Goal: Task Accomplishment & Management: Use online tool/utility

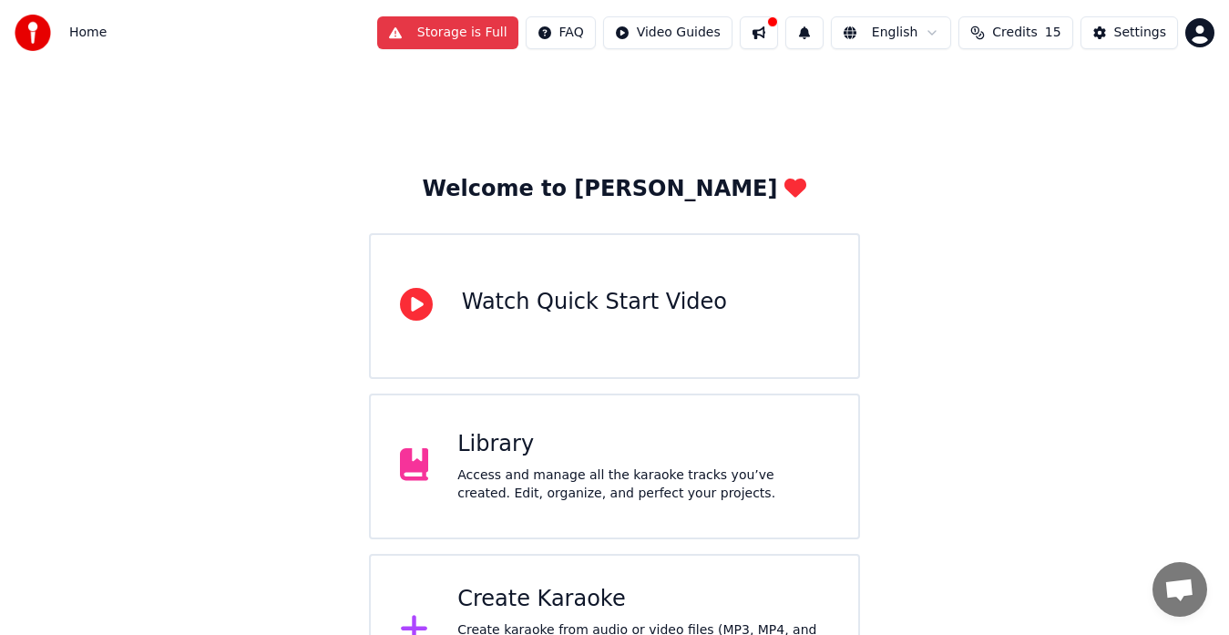
click at [848, 496] on div "Library Access and manage all the karaoke tracks you’ve created. Edit, organize…" at bounding box center [615, 467] width 492 height 146
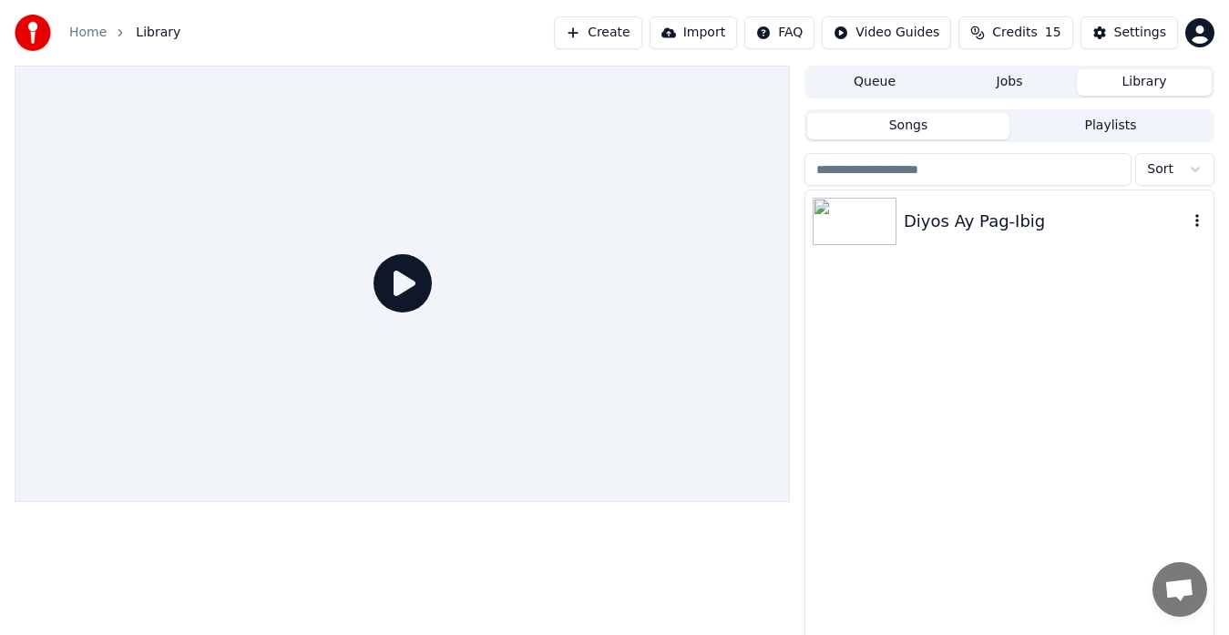
click at [972, 224] on div "Diyos Ay Pag-Ibig" at bounding box center [1046, 222] width 284 height 26
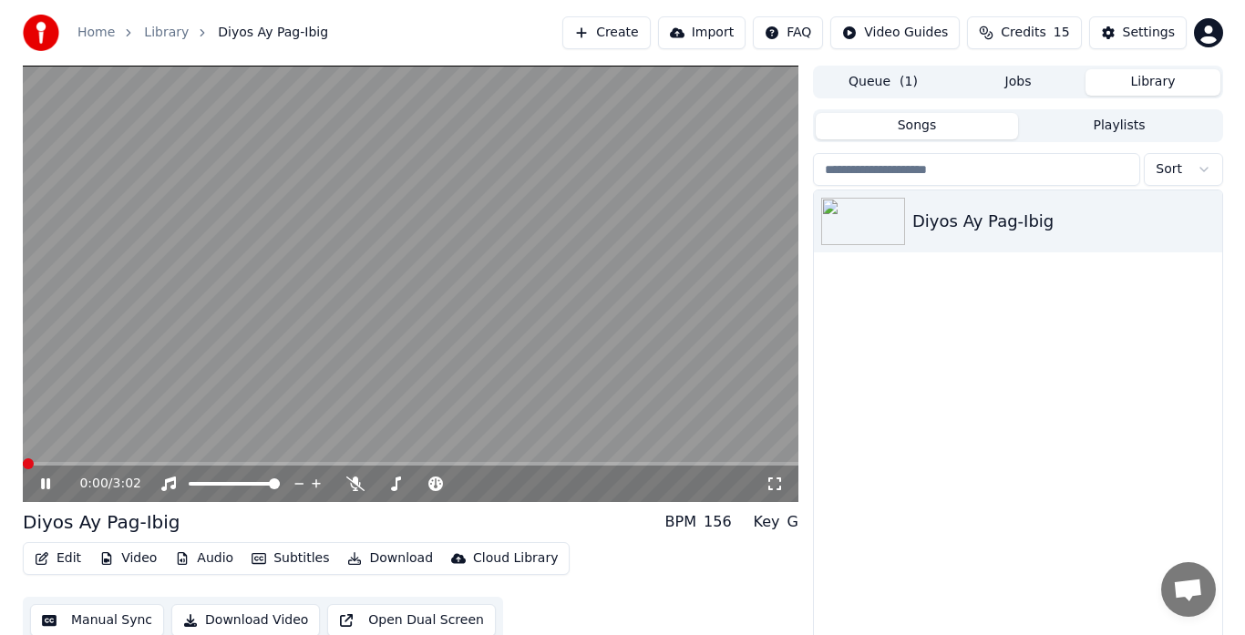
scroll to position [31, 0]
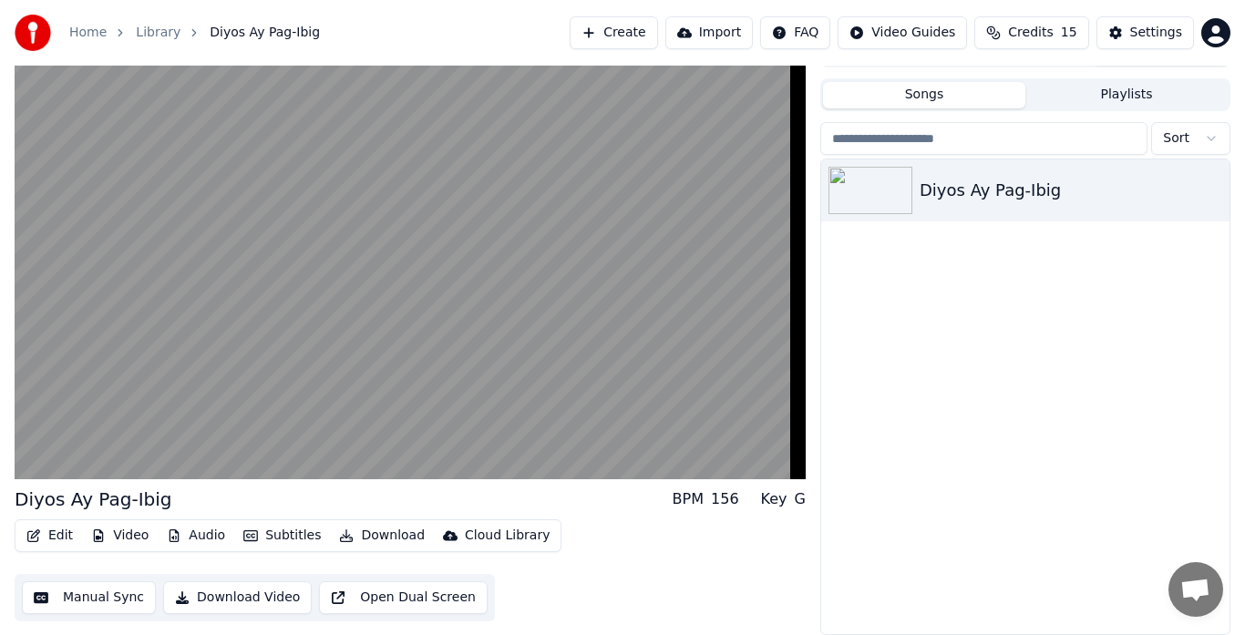
click at [1198, 33] on html "Home Library Diyos Ay Pag-Ibig Create Import FAQ Video Guides Credits 15 Settin…" at bounding box center [622, 286] width 1245 height 635
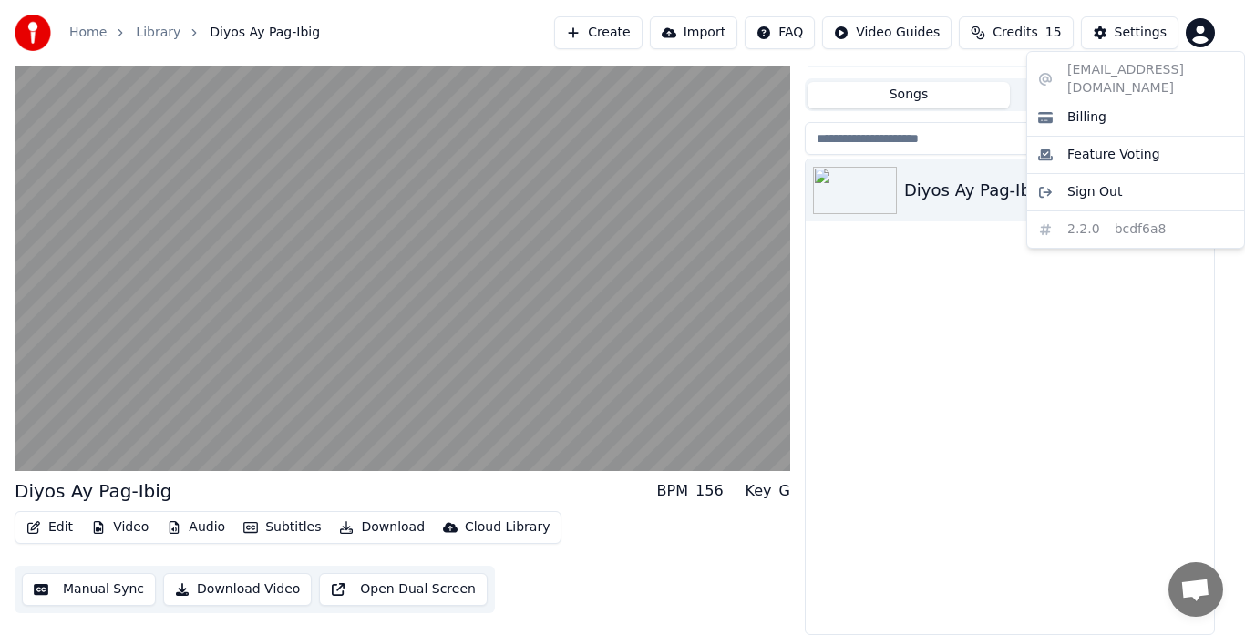
click at [1067, 396] on html "Home Library Diyos Ay Pag-Ibig Create Import FAQ Video Guides Credits 15 Settin…" at bounding box center [622, 286] width 1245 height 635
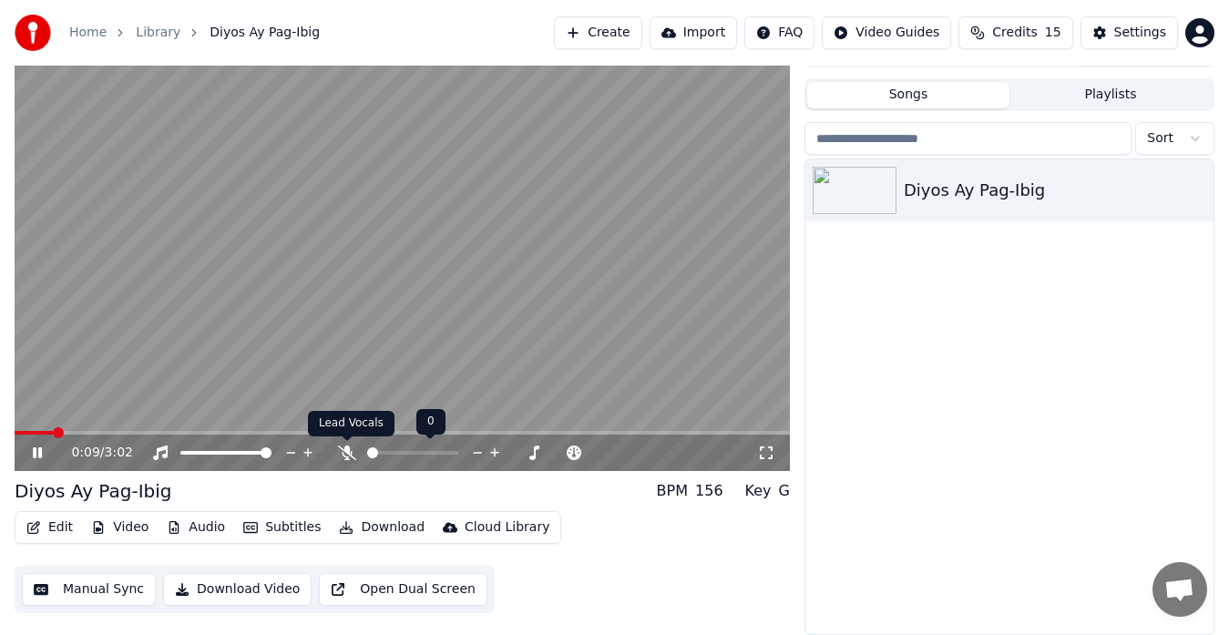
click at [351, 442] on span at bounding box center [347, 440] width 9 height 9
click at [342, 455] on icon at bounding box center [347, 453] width 18 height 15
click at [15, 438] on span at bounding box center [20, 432] width 11 height 11
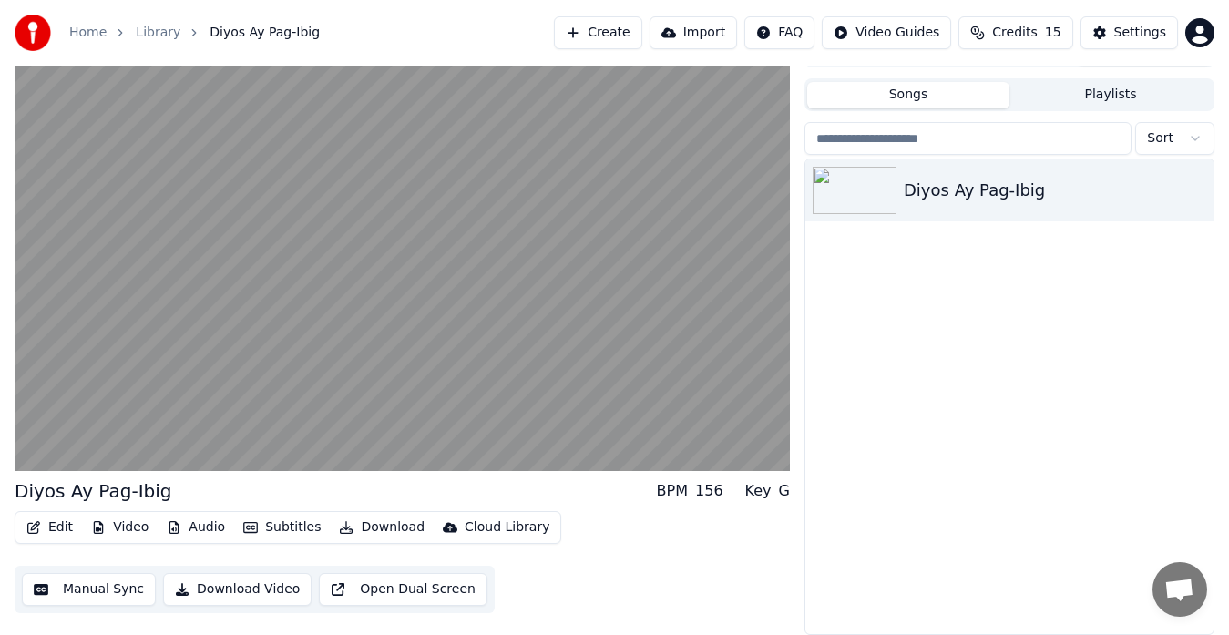
click at [617, 24] on button "Create" at bounding box center [598, 32] width 88 height 33
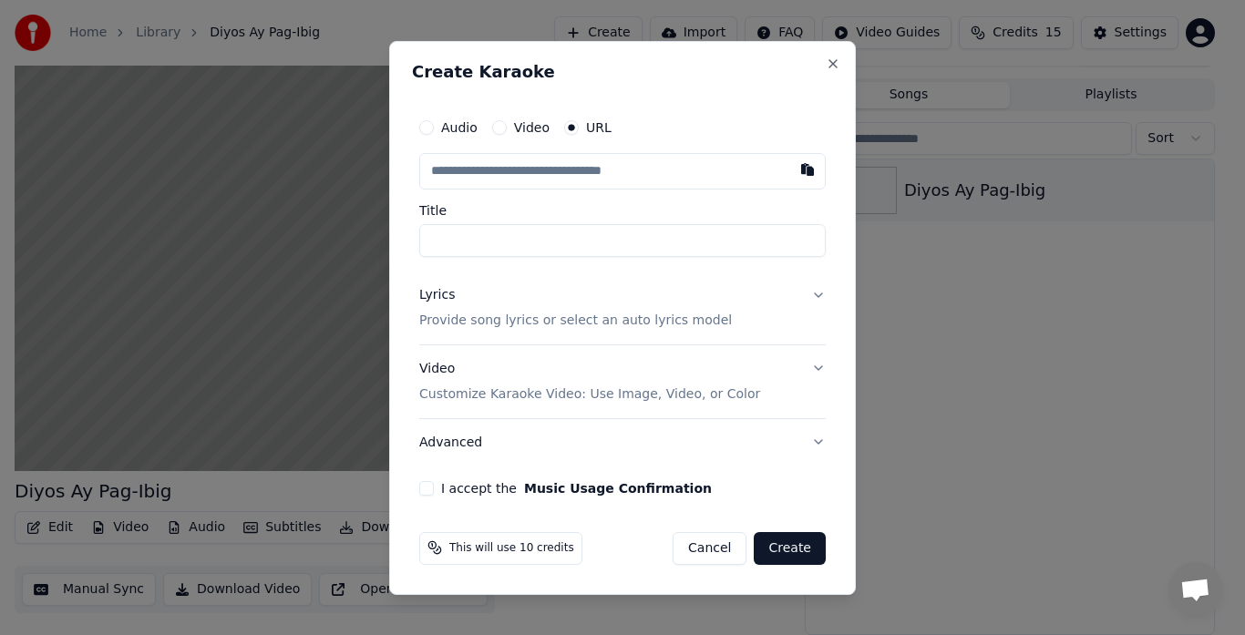
click at [561, 172] on input "text" at bounding box center [622, 171] width 406 height 36
type input "**********"
click at [518, 245] on input "Title" at bounding box center [622, 240] width 406 height 33
type input "**********"
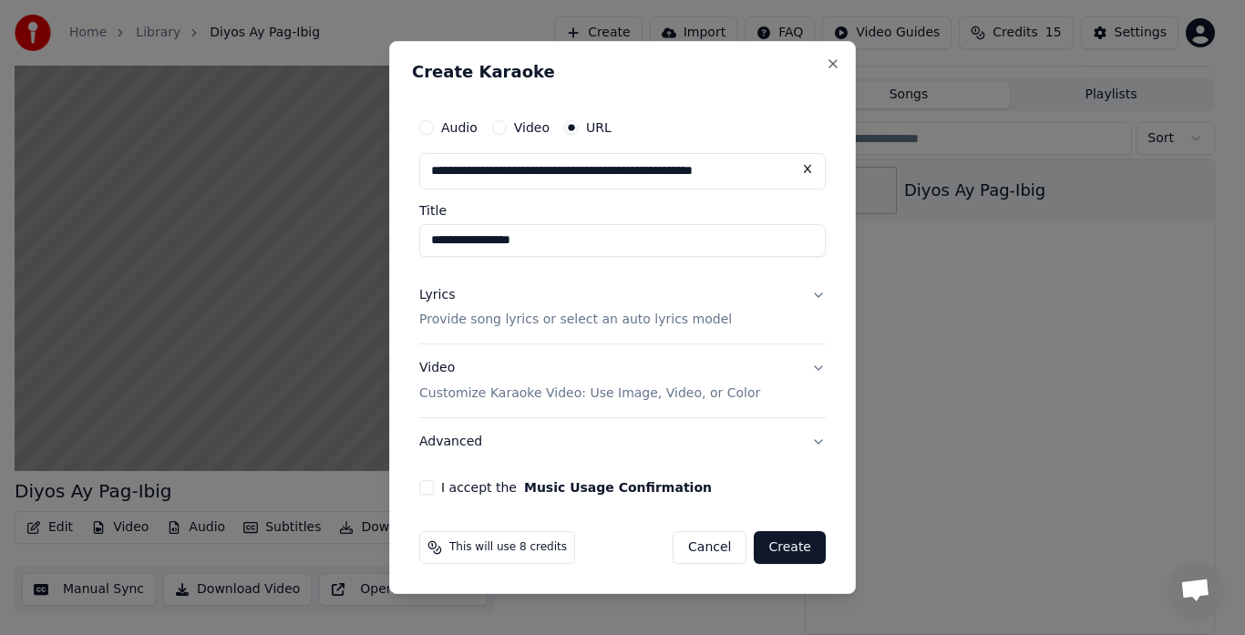
click at [600, 321] on p "Provide song lyrics or select an auto lyrics model" at bounding box center [575, 321] width 313 height 18
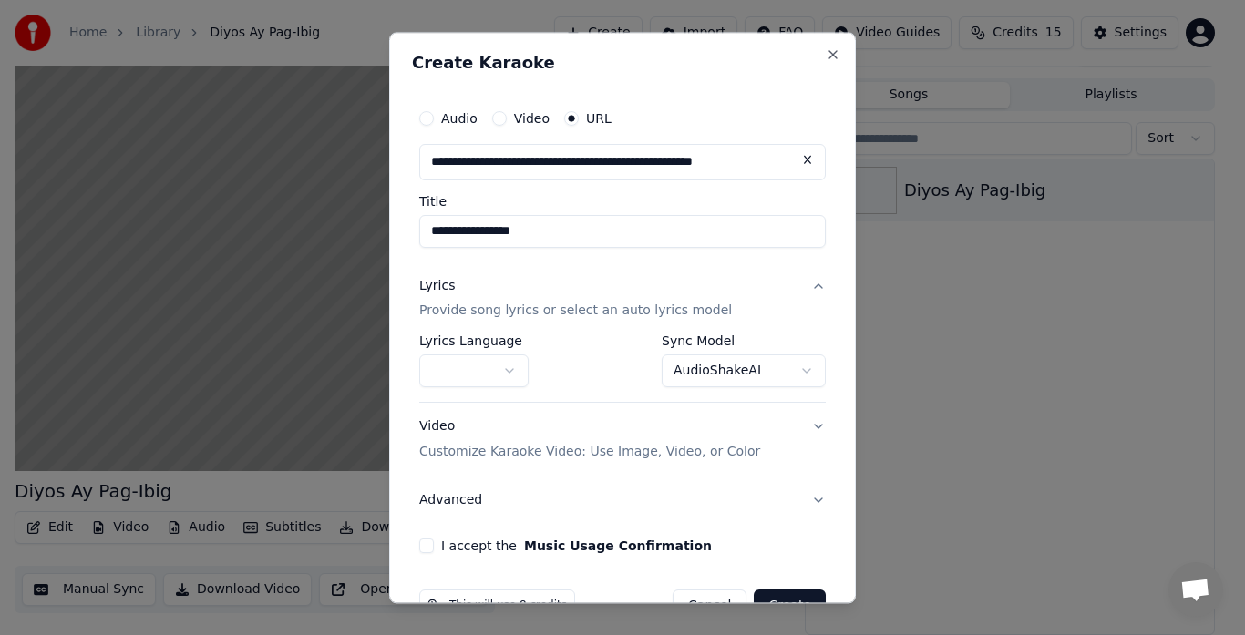
click at [519, 376] on button "button" at bounding box center [473, 371] width 109 height 33
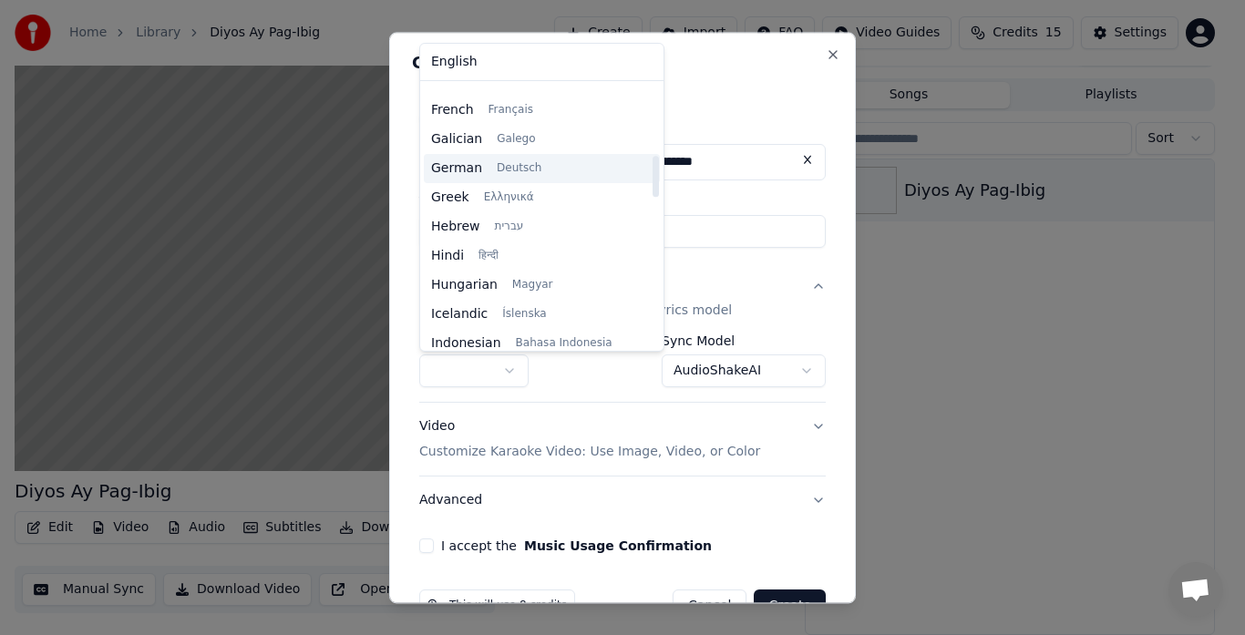
scroll to position [364, 0]
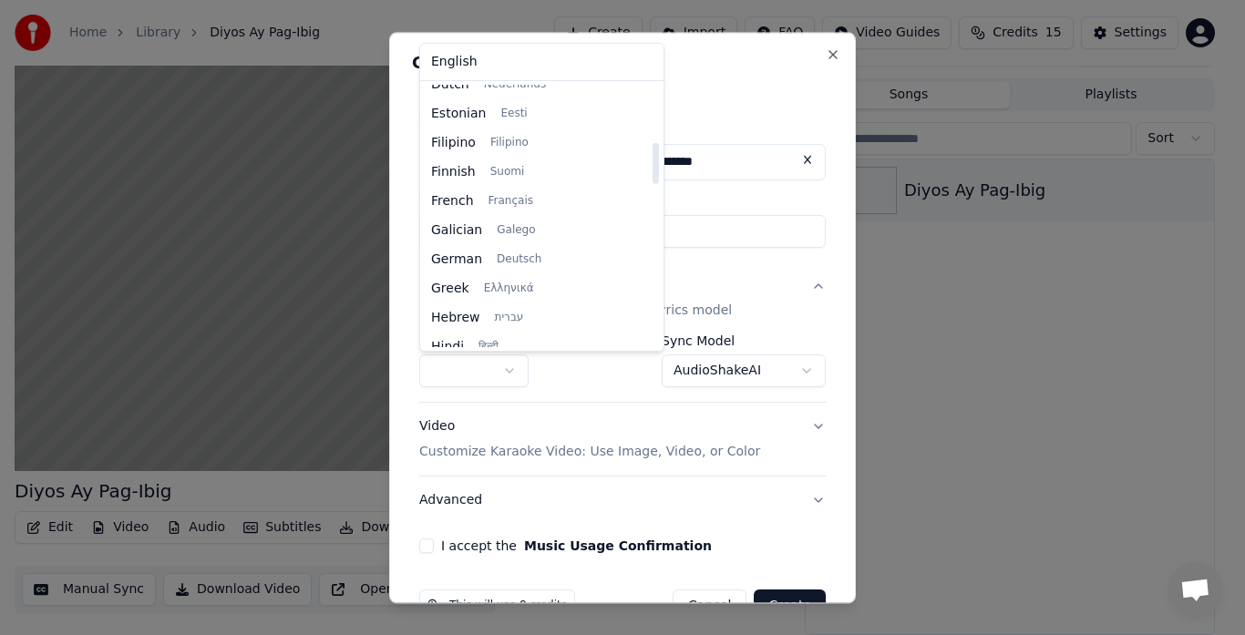
select select "**"
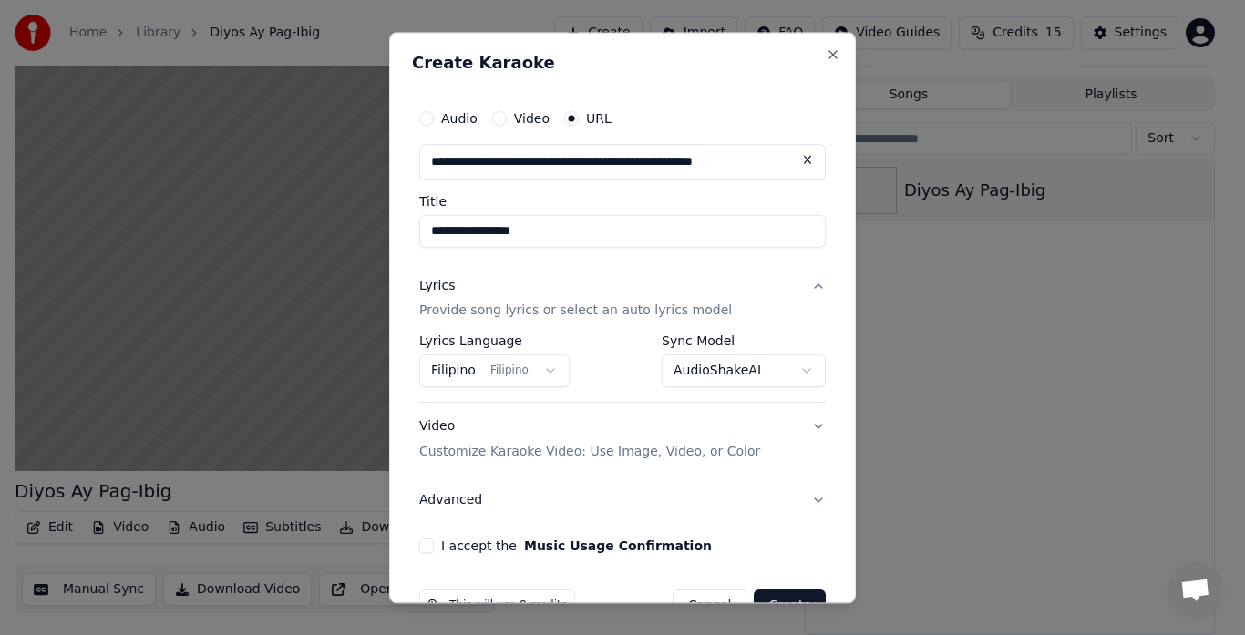
scroll to position [49, 0]
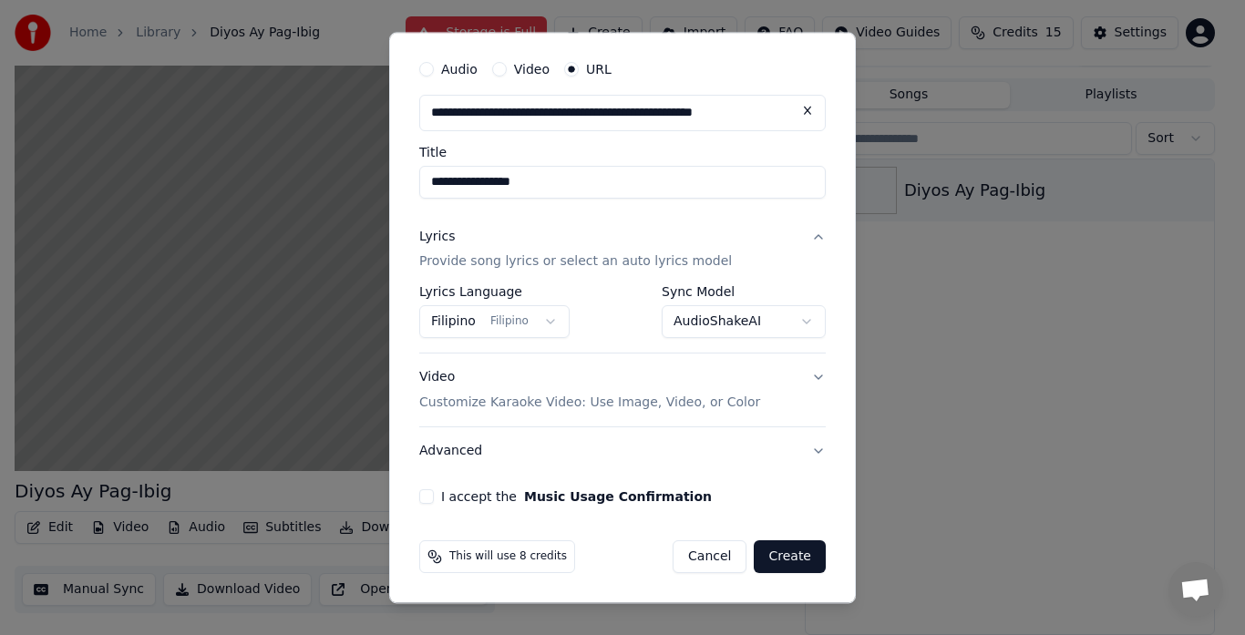
click at [802, 380] on button "Video Customize Karaoke Video: Use Image, Video, or Color" at bounding box center [622, 390] width 406 height 73
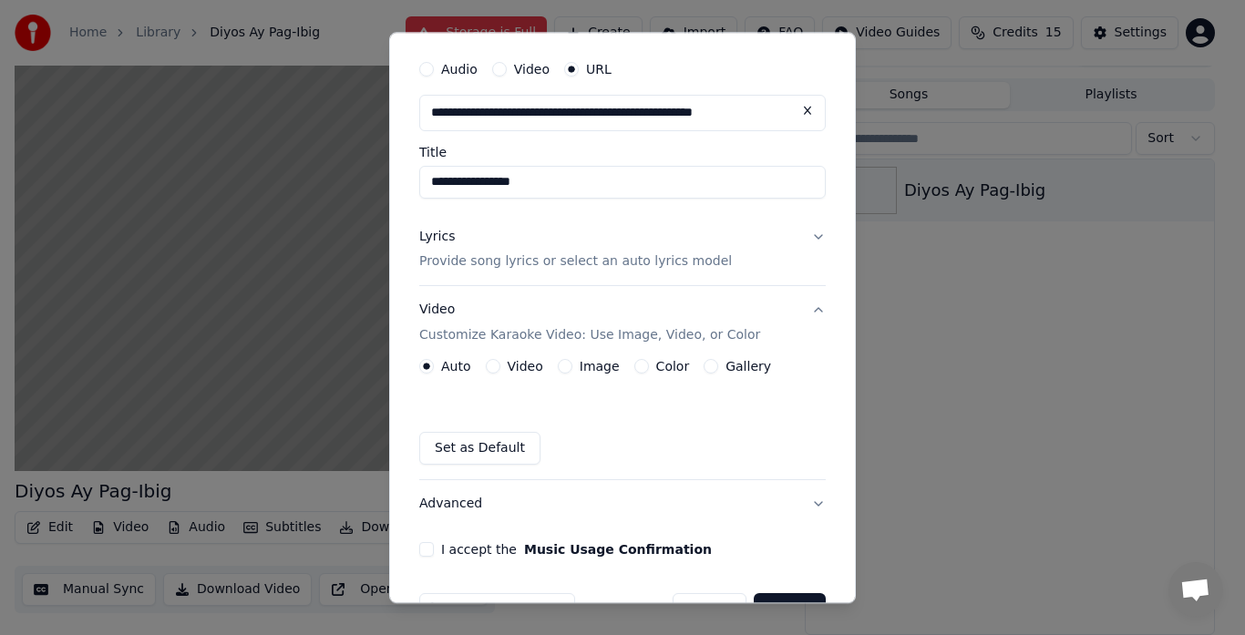
click at [558, 366] on button "Image" at bounding box center [565, 367] width 15 height 15
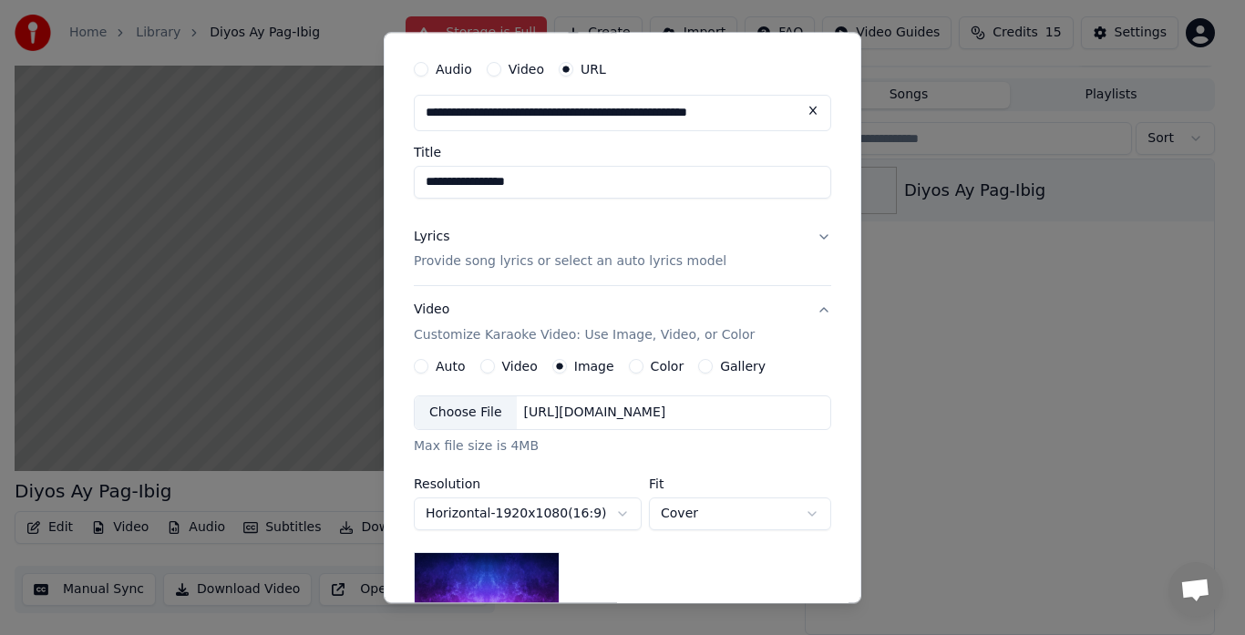
scroll to position [140, 0]
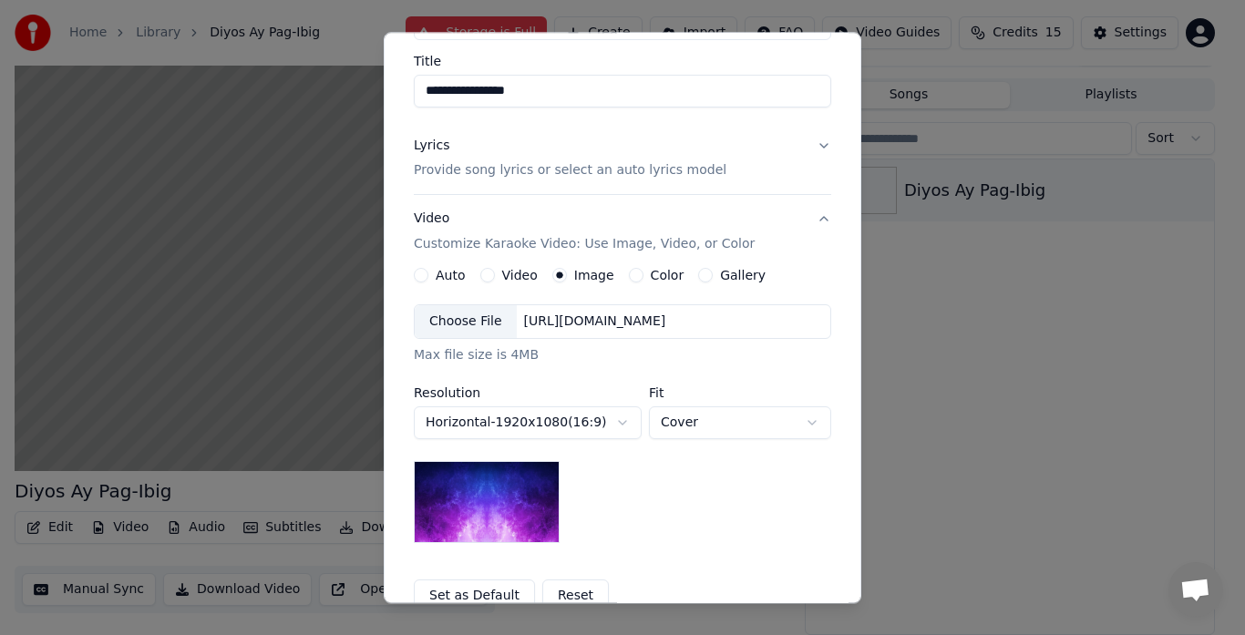
click at [426, 321] on div "Choose File" at bounding box center [466, 322] width 102 height 33
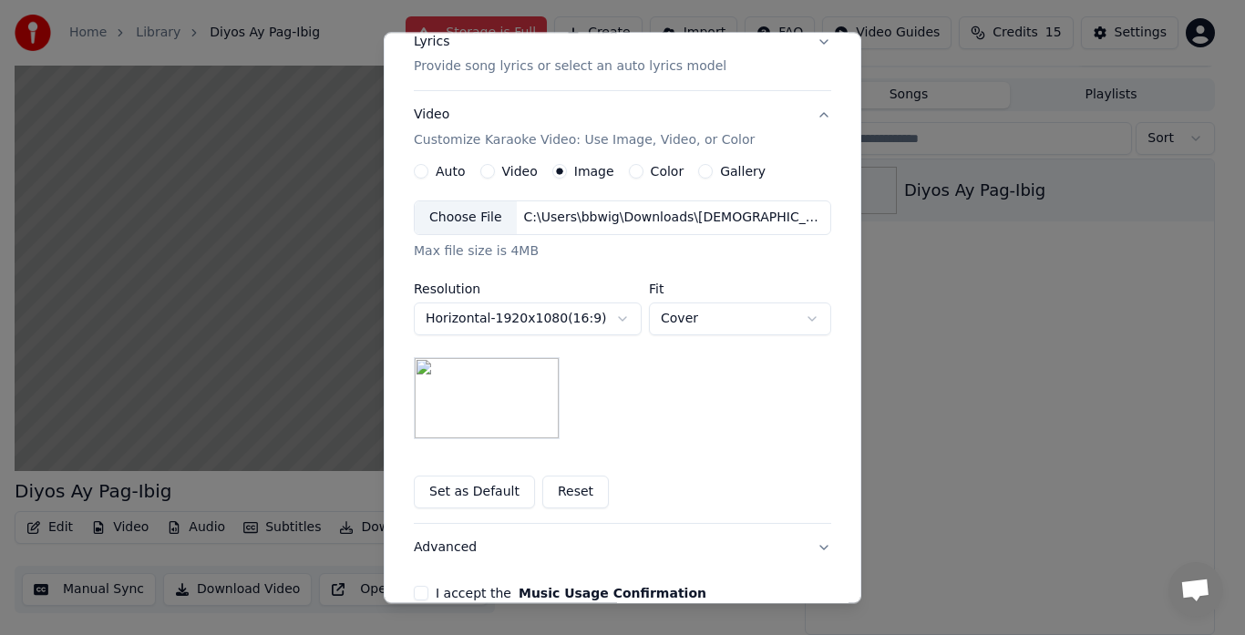
scroll to position [341, 0]
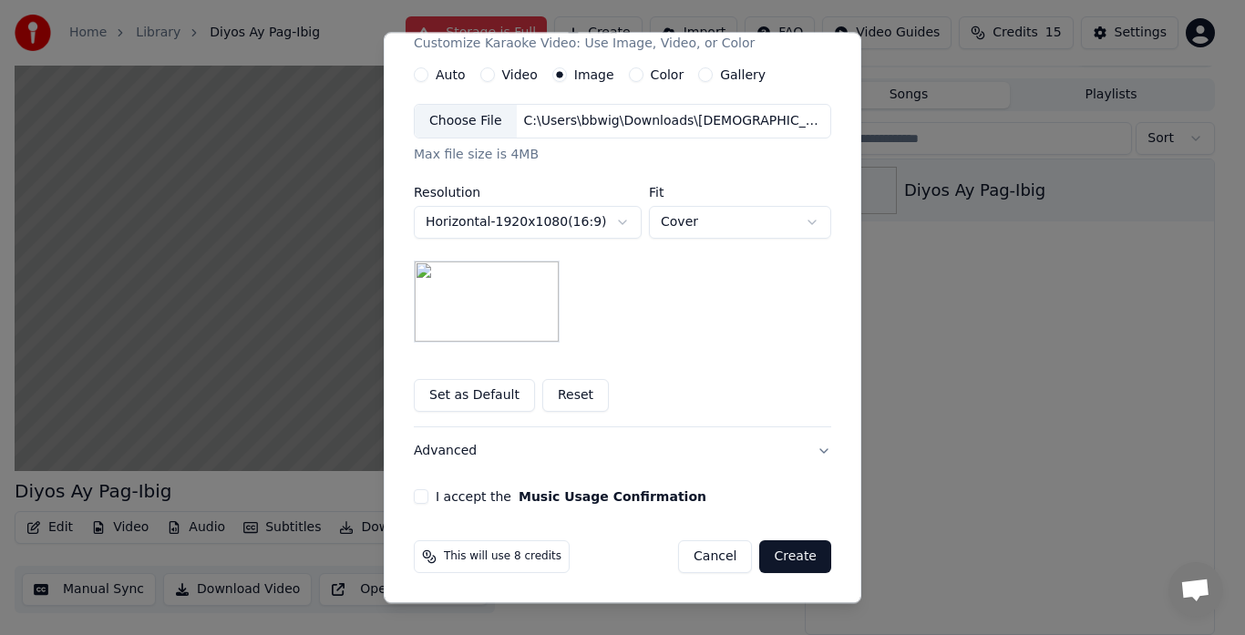
click at [422, 498] on div "I accept the Music Usage Confirmation" at bounding box center [622, 497] width 417 height 15
click at [415, 496] on button "I accept the Music Usage Confirmation" at bounding box center [421, 497] width 15 height 15
click at [794, 558] on button "Create" at bounding box center [795, 557] width 72 height 33
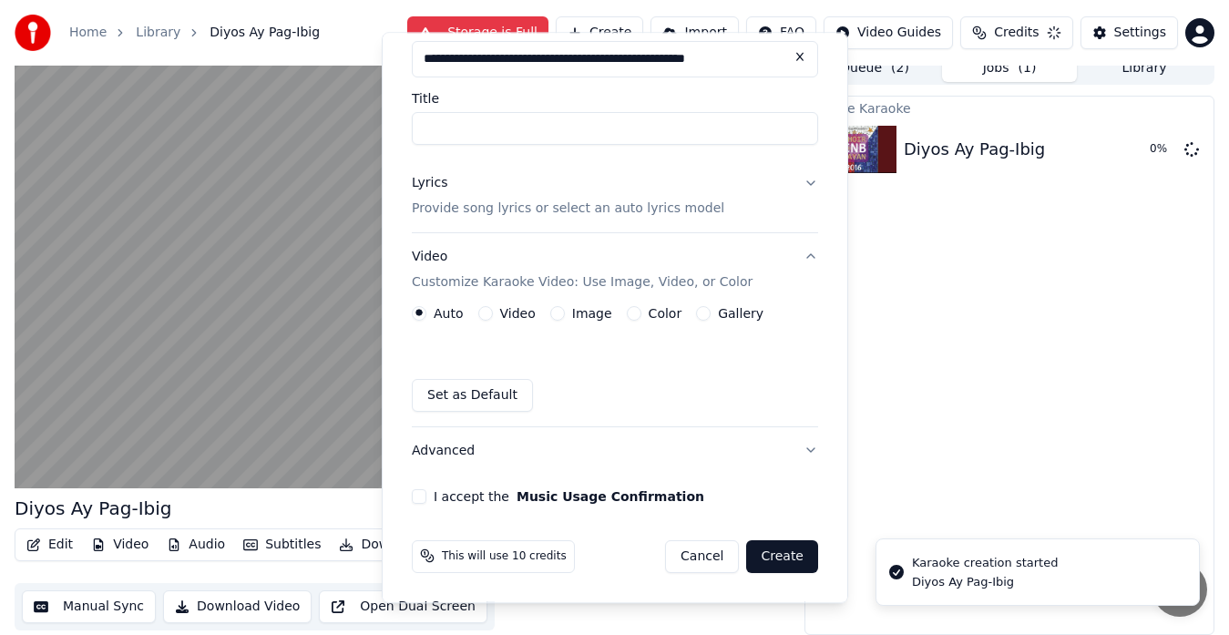
scroll to position [0, 0]
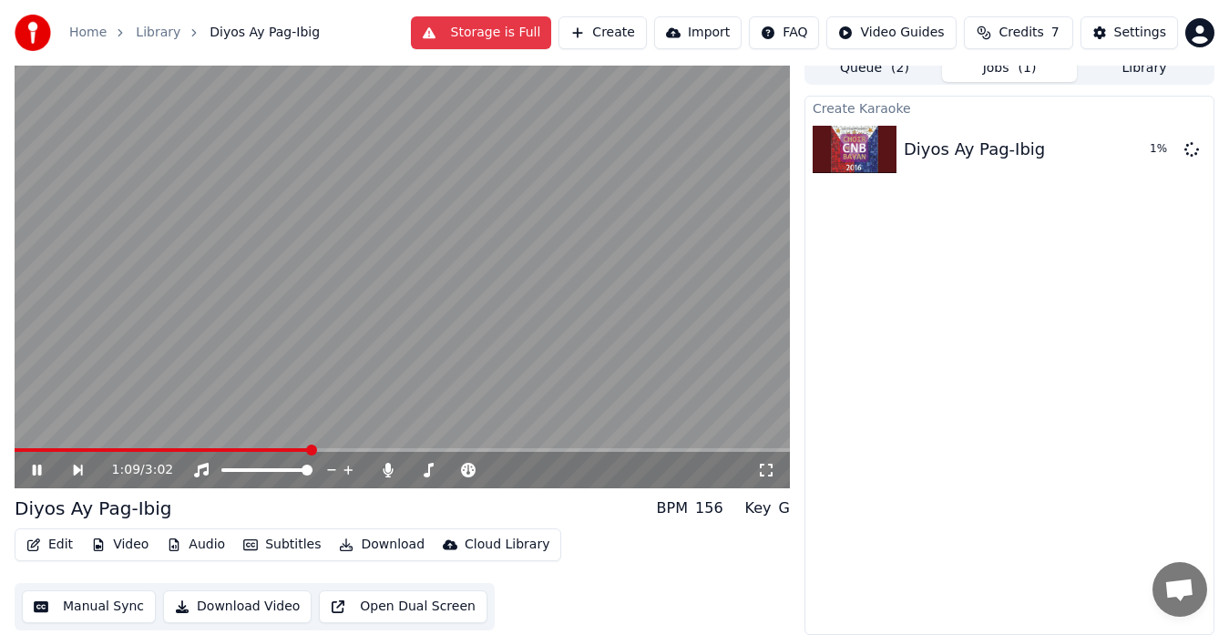
click at [36, 471] on icon at bounding box center [37, 470] width 9 height 11
click at [1030, 145] on div "Diyos Ay Pag-Ibig" at bounding box center [974, 150] width 141 height 26
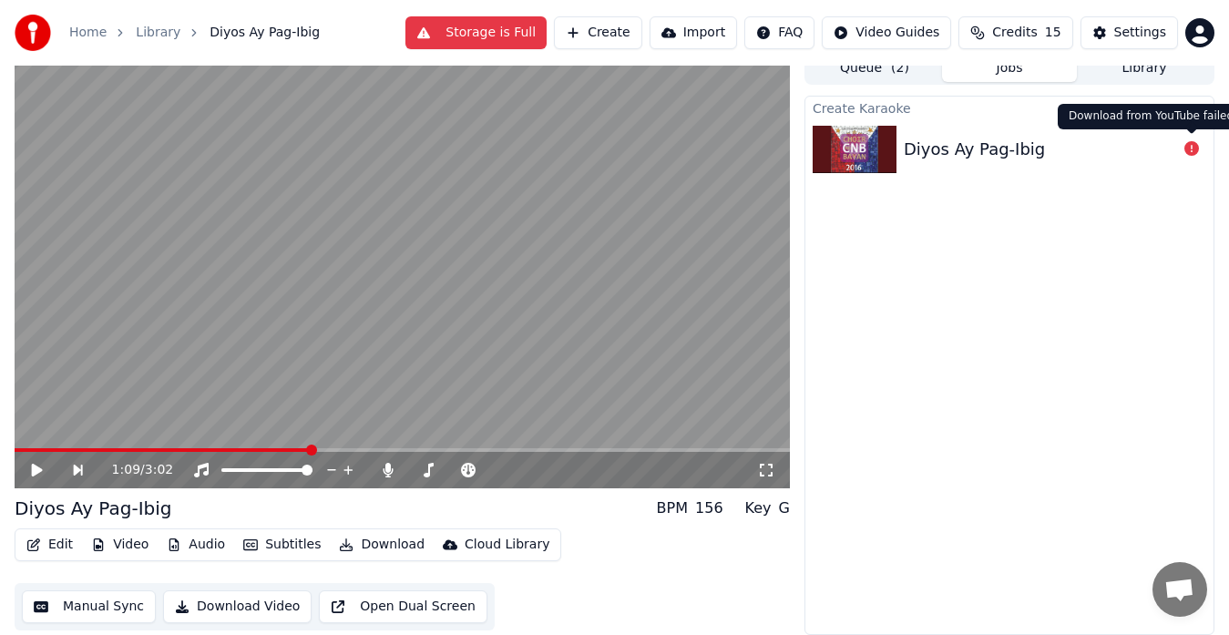
click at [1189, 149] on icon at bounding box center [1192, 148] width 15 height 15
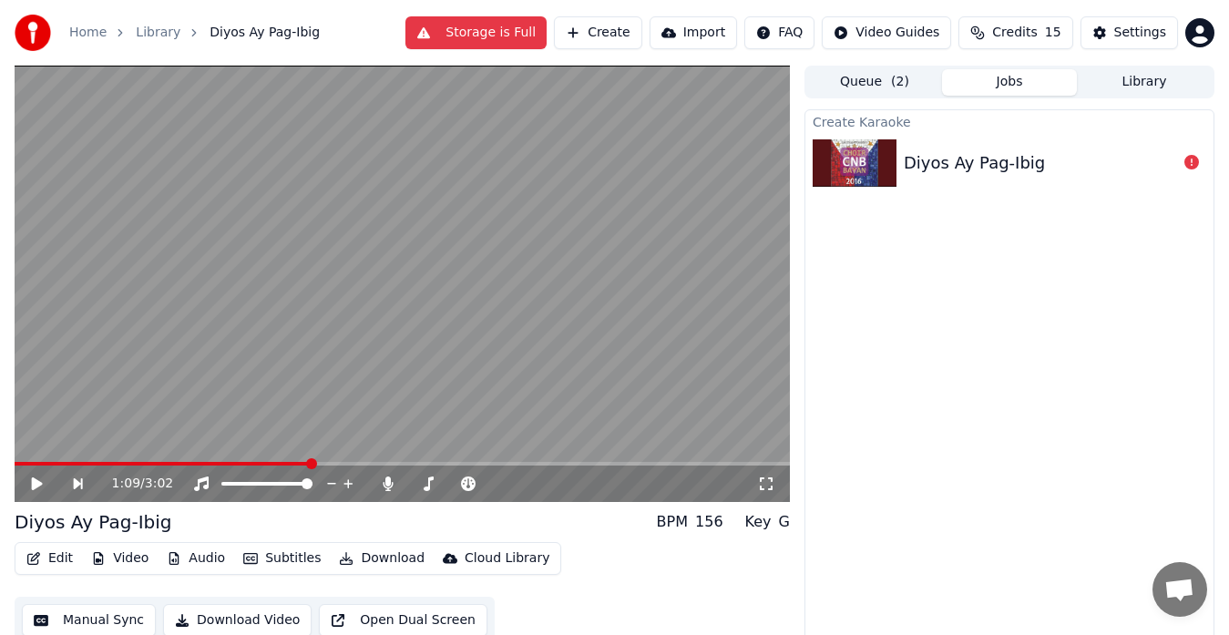
click at [662, 197] on video at bounding box center [402, 284] width 775 height 436
click at [1166, 171] on div "Diyos Ay Pag-Ibig" at bounding box center [1040, 163] width 273 height 26
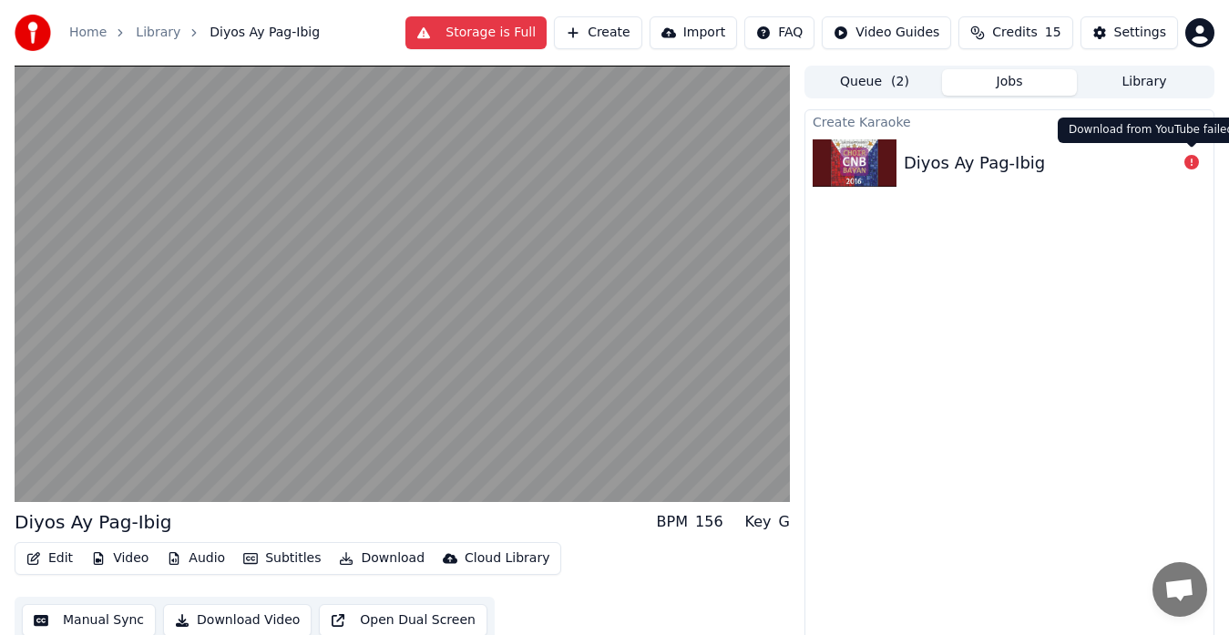
click at [1193, 167] on icon at bounding box center [1192, 162] width 15 height 15
click at [905, 39] on html "Home Library Diyos Ay Pag-Ibig Storage is Full Create Import FAQ Video Guides C…" at bounding box center [614, 317] width 1229 height 635
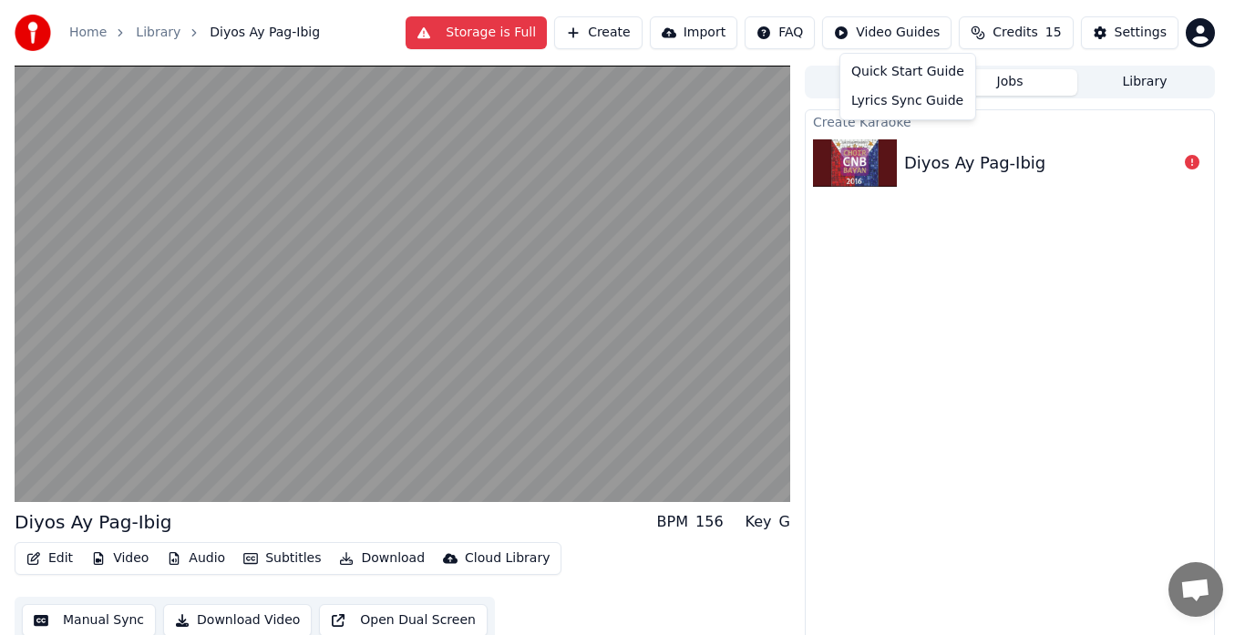
click at [48, 553] on html "Home Library Diyos Ay Pag-Ibig Storage is Full Create Import FAQ Video Guides C…" at bounding box center [622, 317] width 1245 height 635
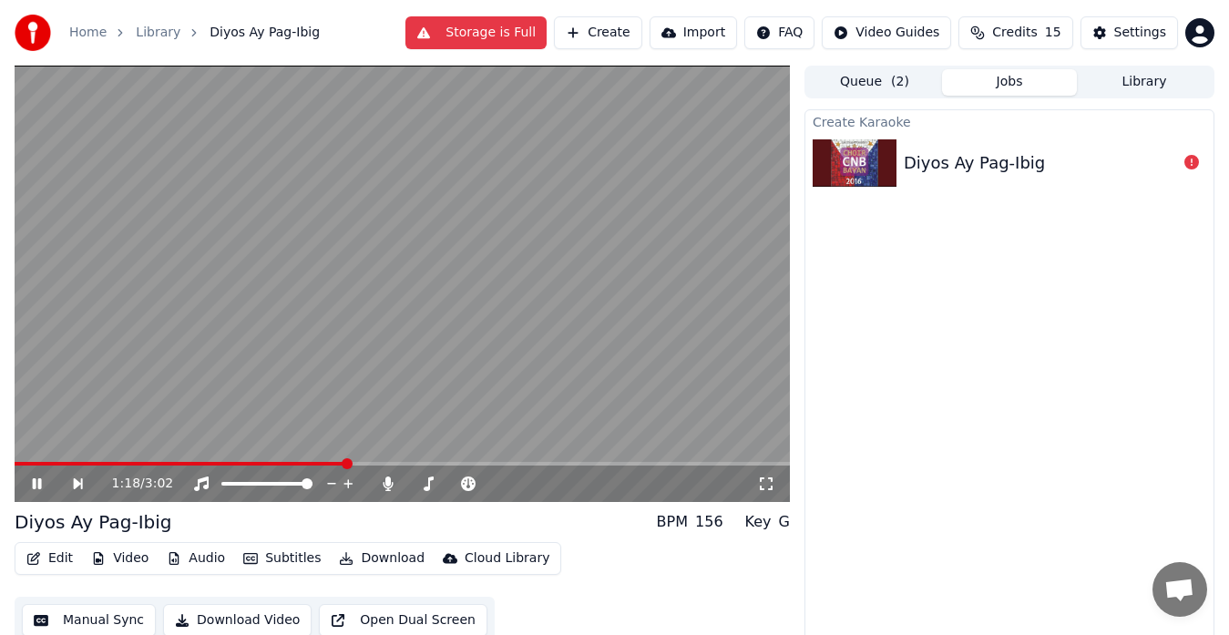
click at [46, 559] on button "Edit" at bounding box center [49, 559] width 61 height 26
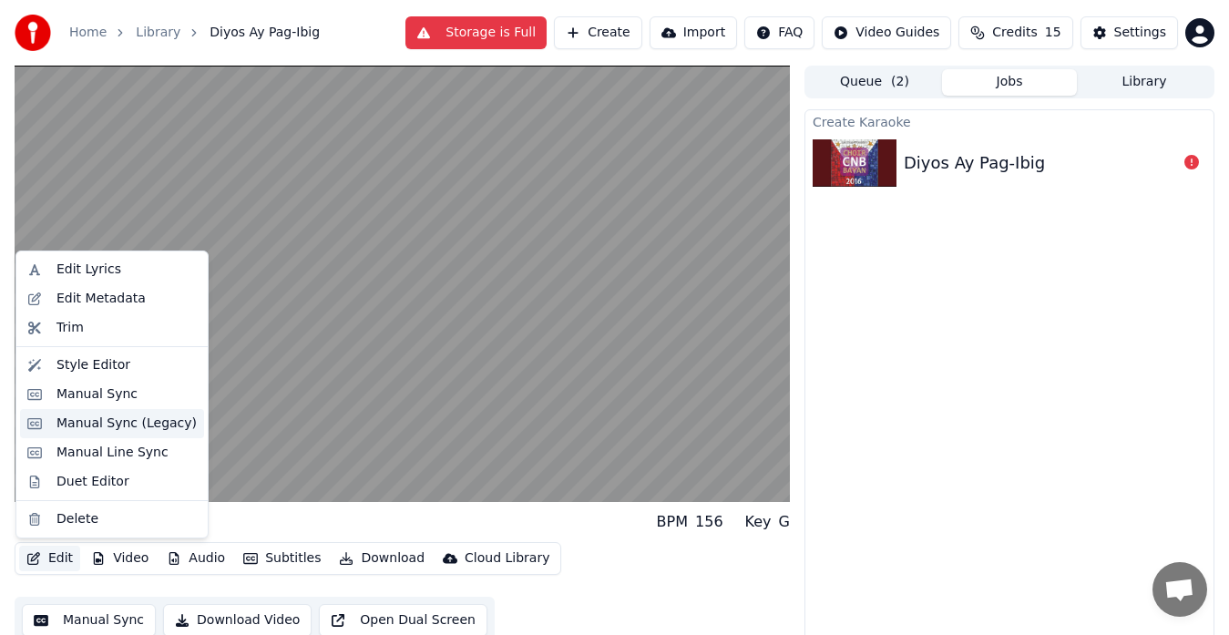
click at [149, 432] on div "Manual Sync (Legacy)" at bounding box center [126, 424] width 140 height 18
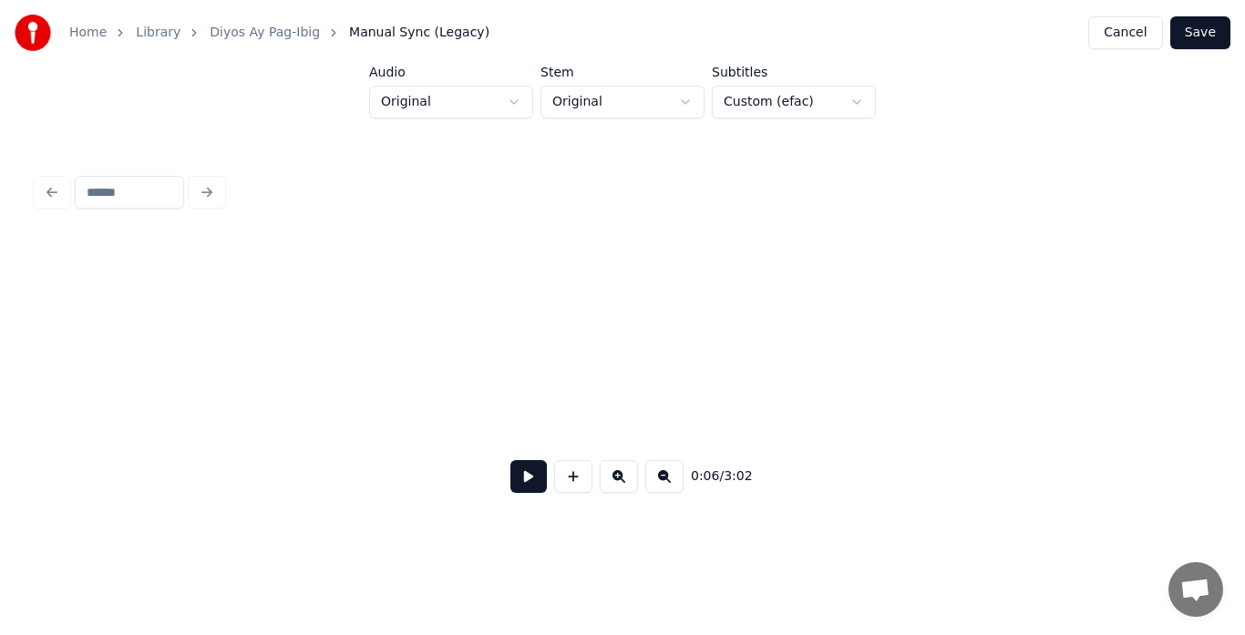
scroll to position [0, 1238]
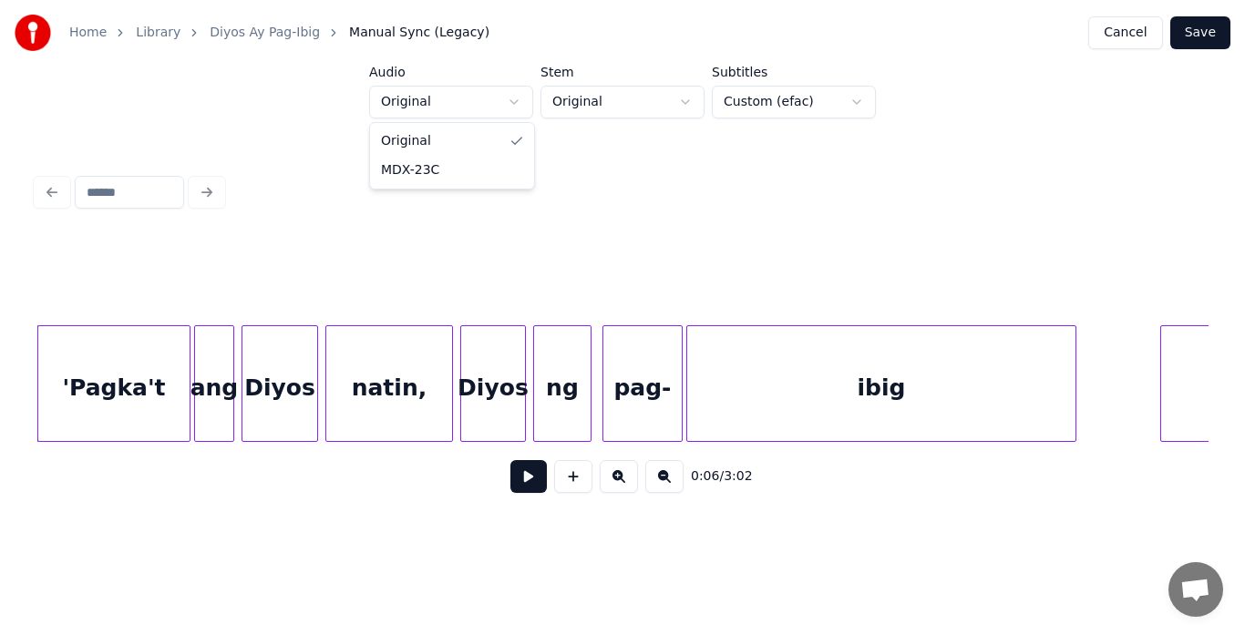
click at [519, 105] on html "Home Library Diyos Ay Pag-Ibig Manual Sync (Legacy) Cancel Save Audio Original …" at bounding box center [622, 279] width 1245 height 558
click at [688, 107] on html "Home Library Diyos Ay Pag-Ibig Manual Sync (Legacy) Cancel Save Audio MDX-23C S…" at bounding box center [622, 279] width 1245 height 558
drag, startPoint x: 1224, startPoint y: 33, endPoint x: 1041, endPoint y: 70, distance: 186.0
click at [1224, 32] on button "Save" at bounding box center [1200, 32] width 60 height 33
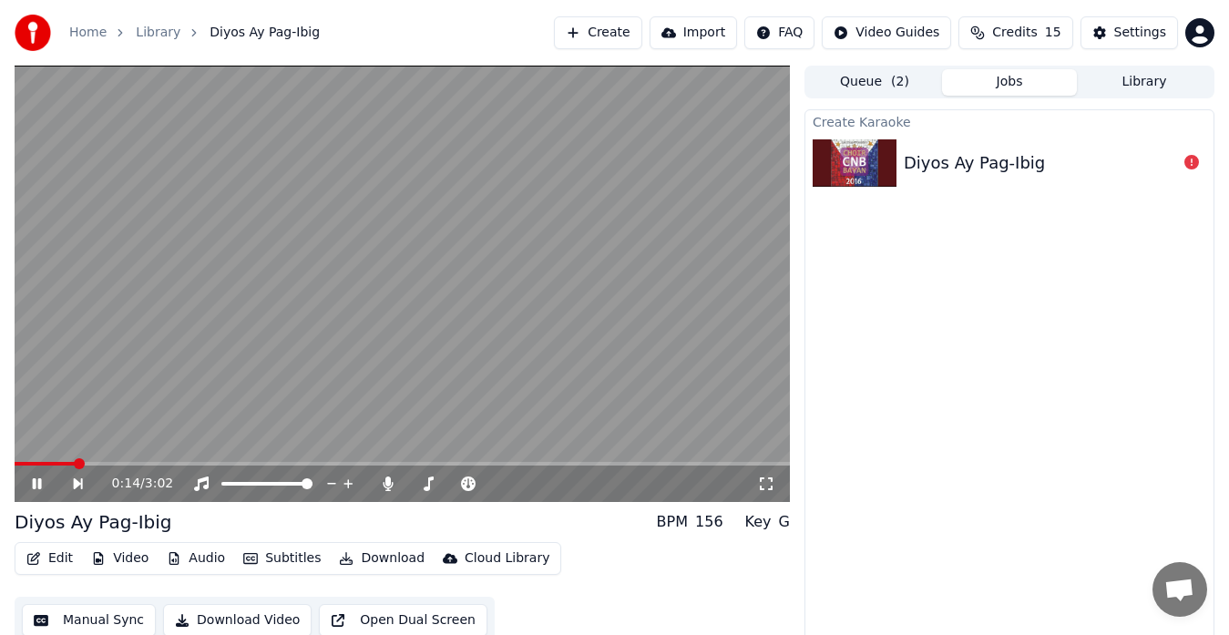
scroll to position [14, 0]
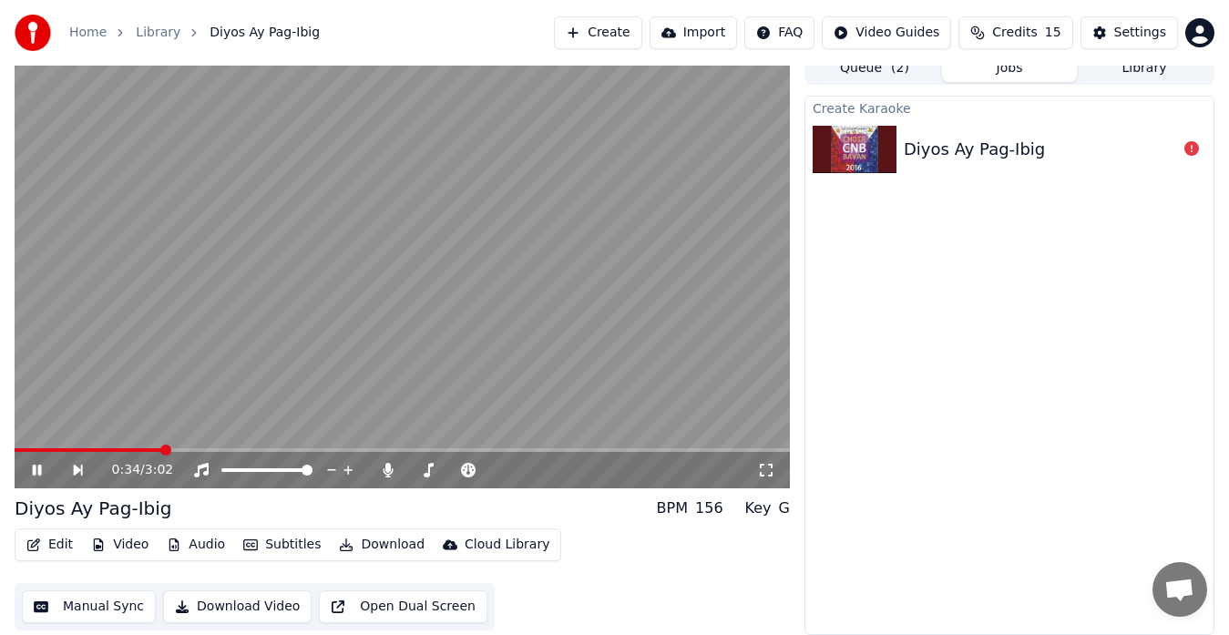
click at [717, 516] on div "156" at bounding box center [709, 509] width 28 height 22
click at [777, 508] on div "Key G" at bounding box center [767, 509] width 45 height 22
click at [221, 610] on button "Download Video" at bounding box center [237, 606] width 149 height 33
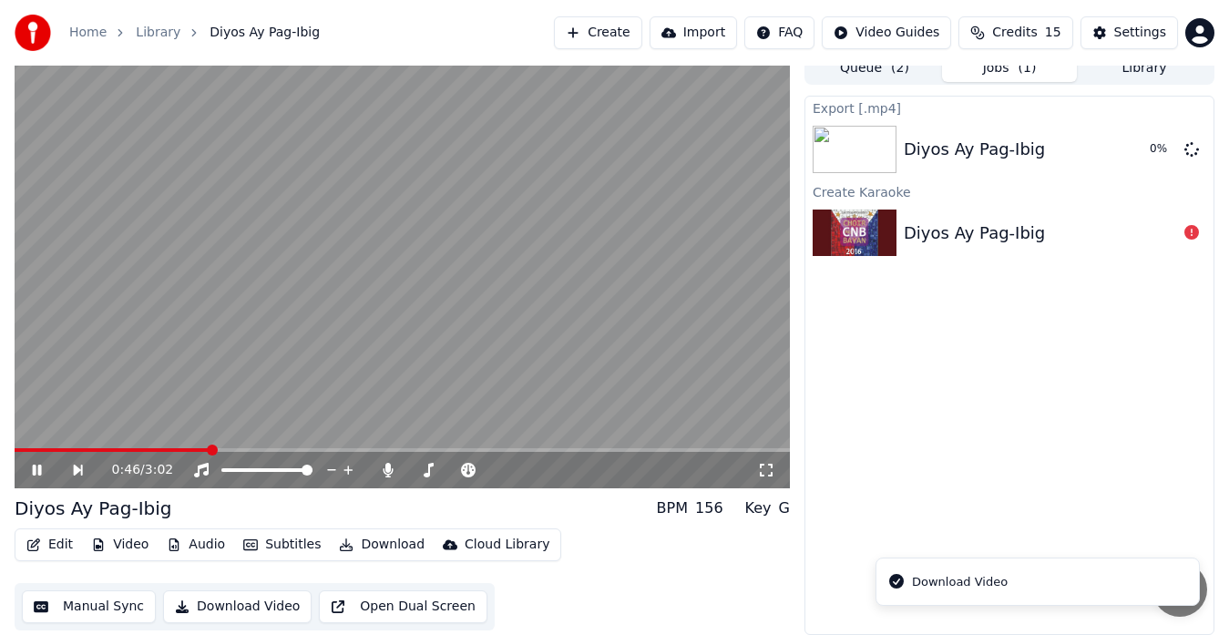
click at [35, 471] on icon at bounding box center [37, 470] width 9 height 11
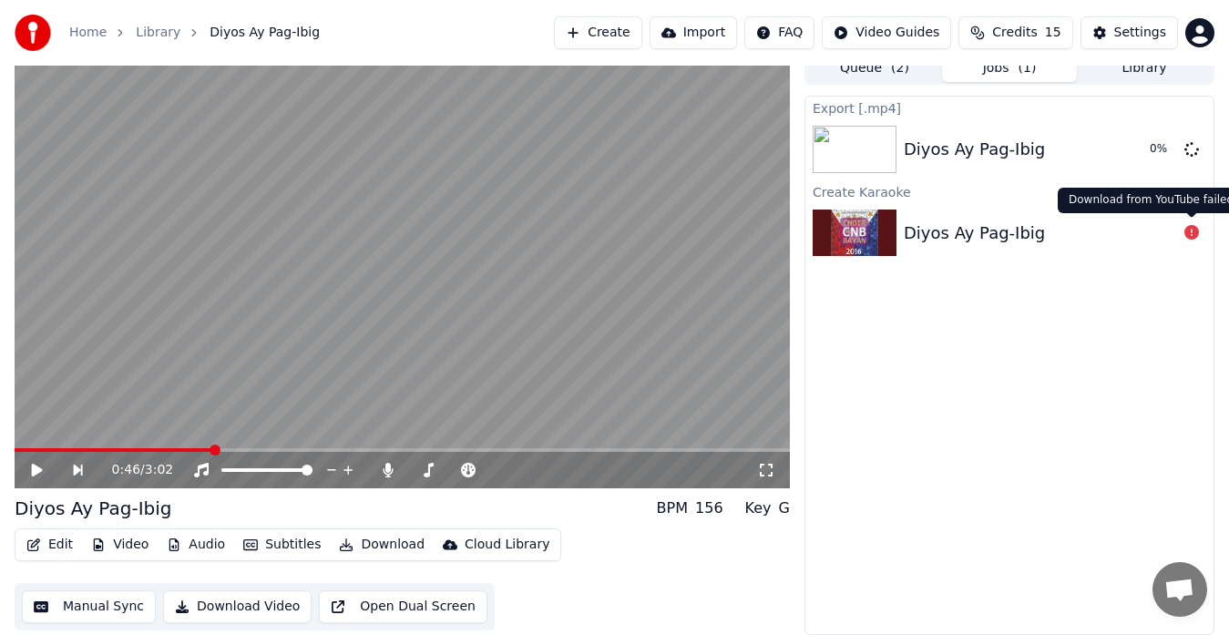
click at [1187, 234] on icon at bounding box center [1192, 232] width 15 height 15
click at [1031, 233] on div "Diyos Ay Pag-Ibig" at bounding box center [974, 234] width 141 height 26
click at [1018, 487] on div "Export [.mp4] Diyos Ay Pag-Ibig 0 % Create Karaoke Diyos Ay Pag-Ibig" at bounding box center [1010, 365] width 410 height 539
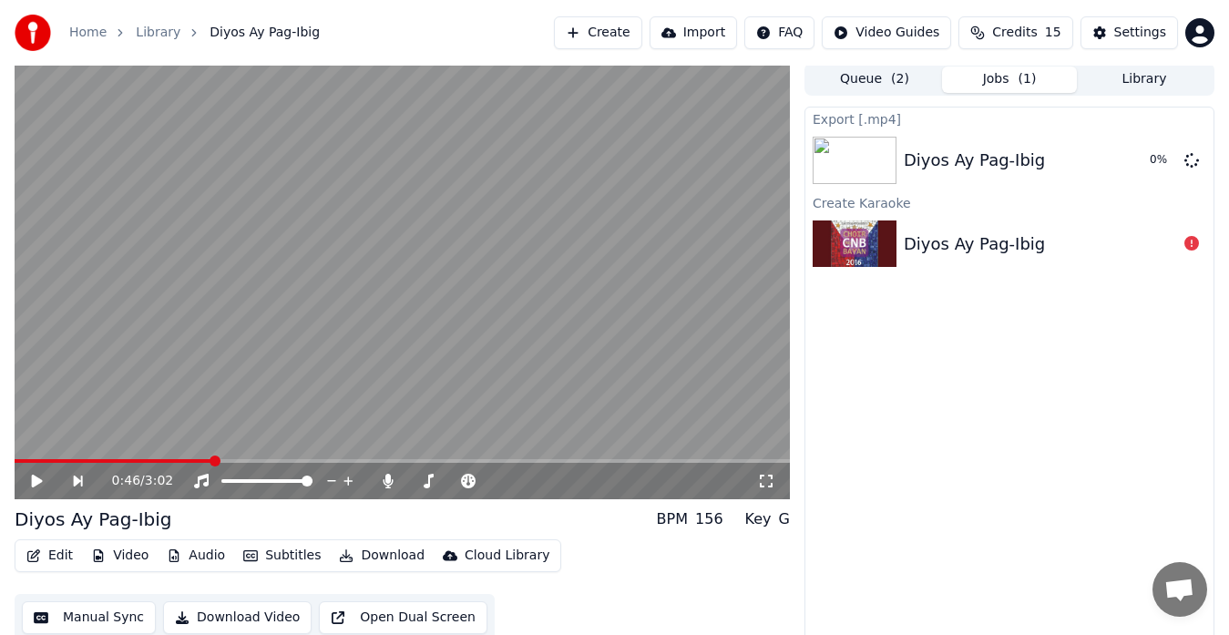
scroll to position [0, 0]
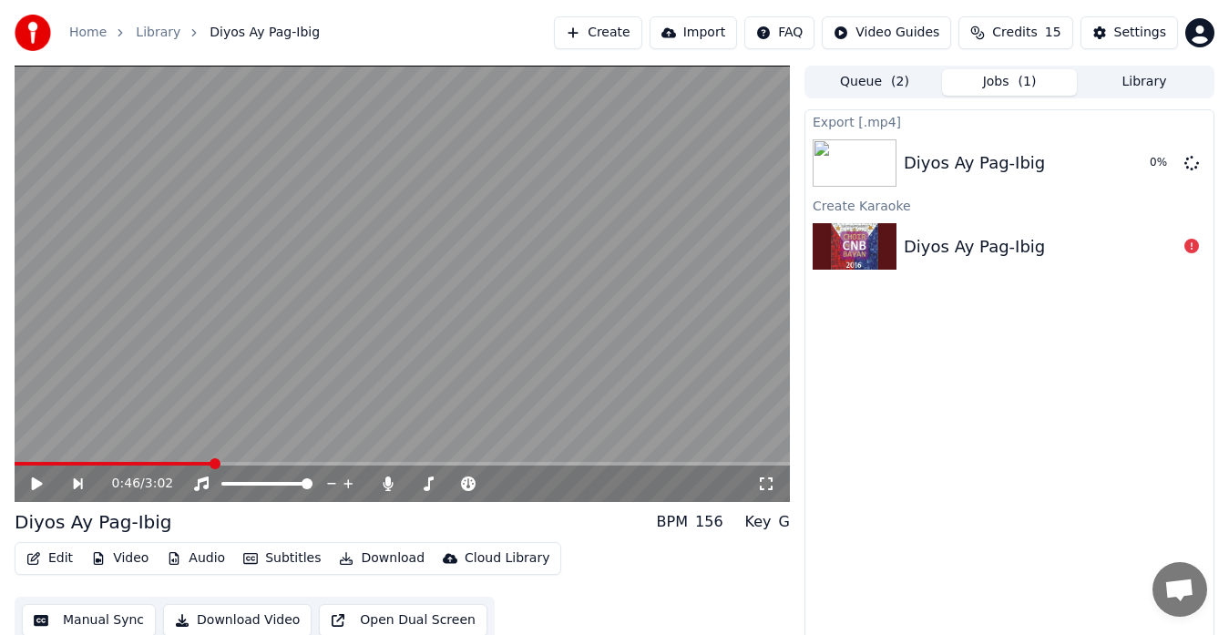
click at [1133, 80] on button "Library" at bounding box center [1144, 82] width 135 height 26
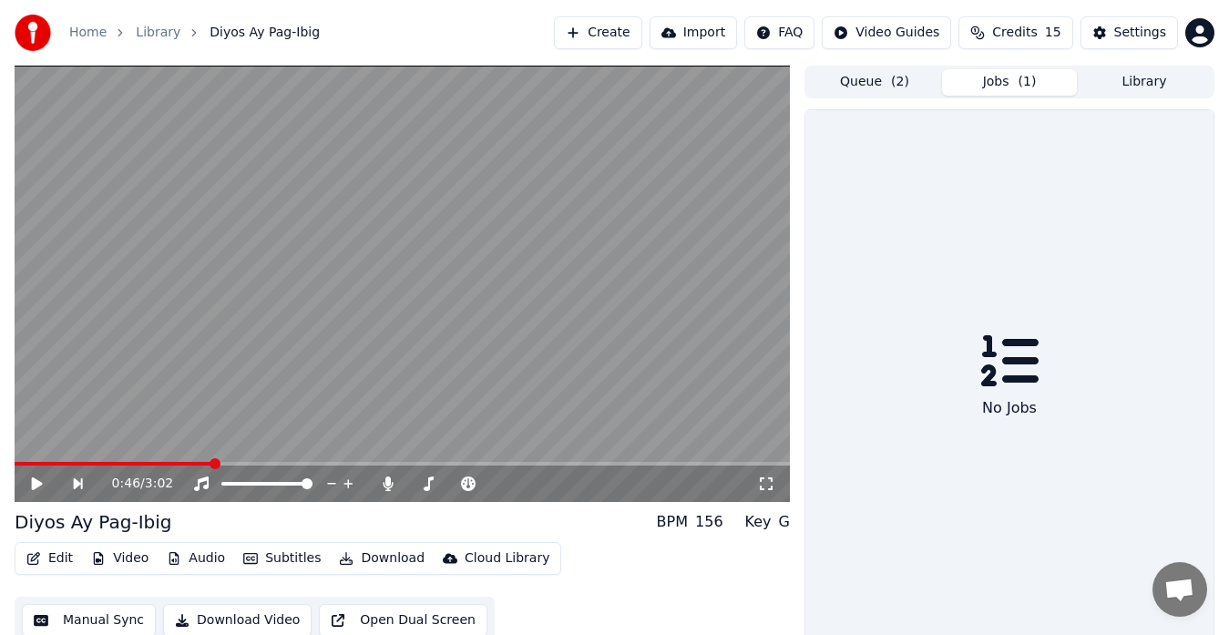
click at [1002, 81] on button "Jobs ( 1 )" at bounding box center [1009, 82] width 135 height 26
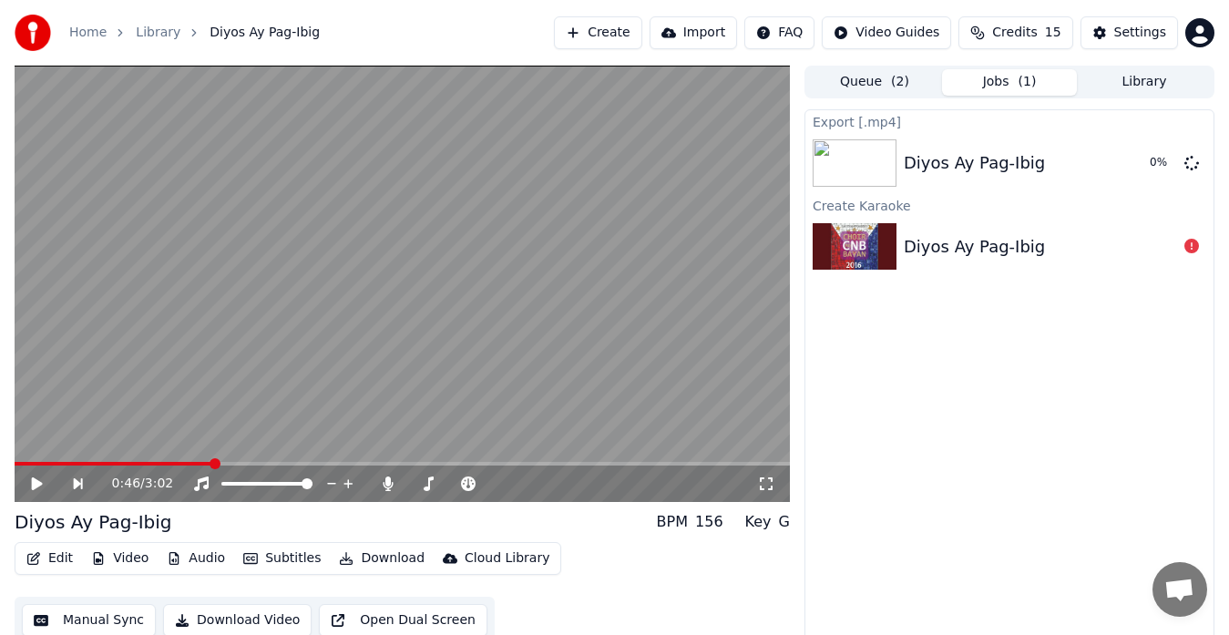
click at [893, 27] on html "Home Library Diyos Ay Pag-Ibig Create Import FAQ Video Guides Credits 15 Settin…" at bounding box center [614, 317] width 1229 height 635
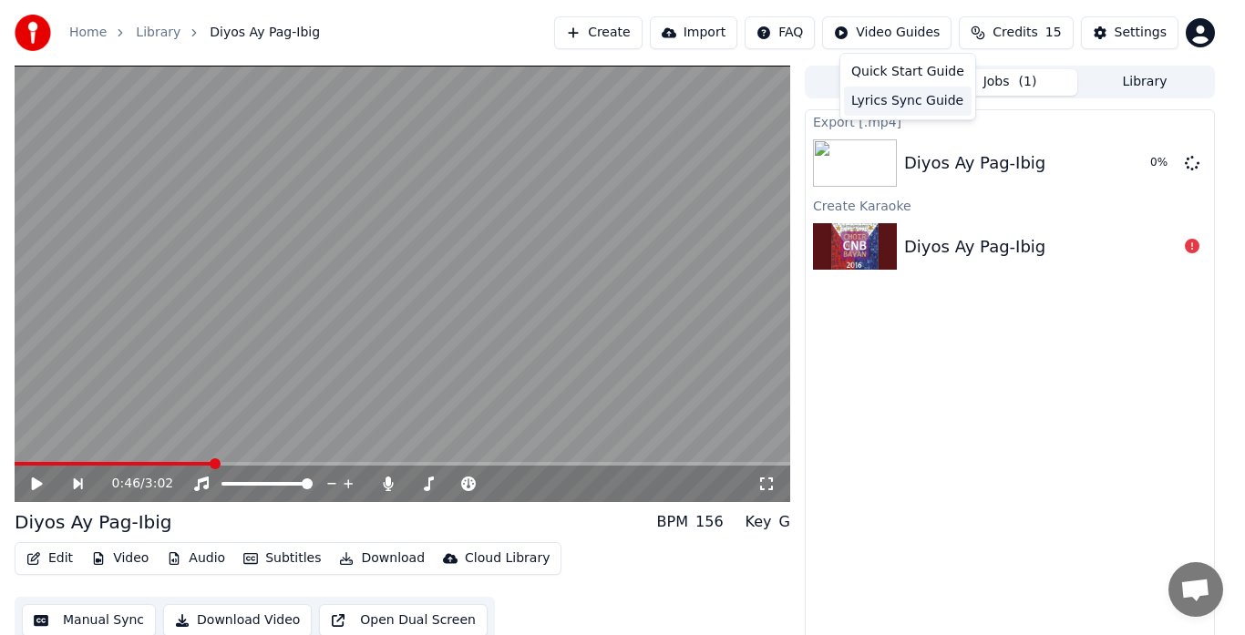
click at [928, 104] on div "Lyrics Sync Guide" at bounding box center [908, 101] width 128 height 29
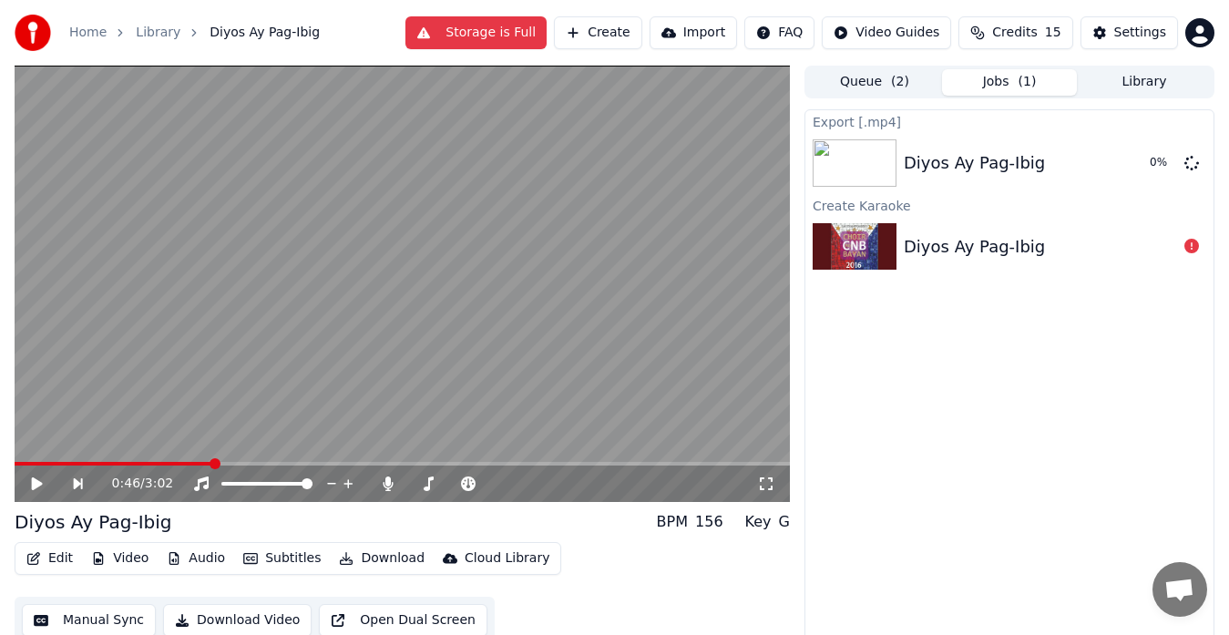
click at [458, 19] on button "Storage is Full" at bounding box center [475, 32] width 141 height 33
click at [467, 559] on div "Cloud Library" at bounding box center [507, 558] width 85 height 18
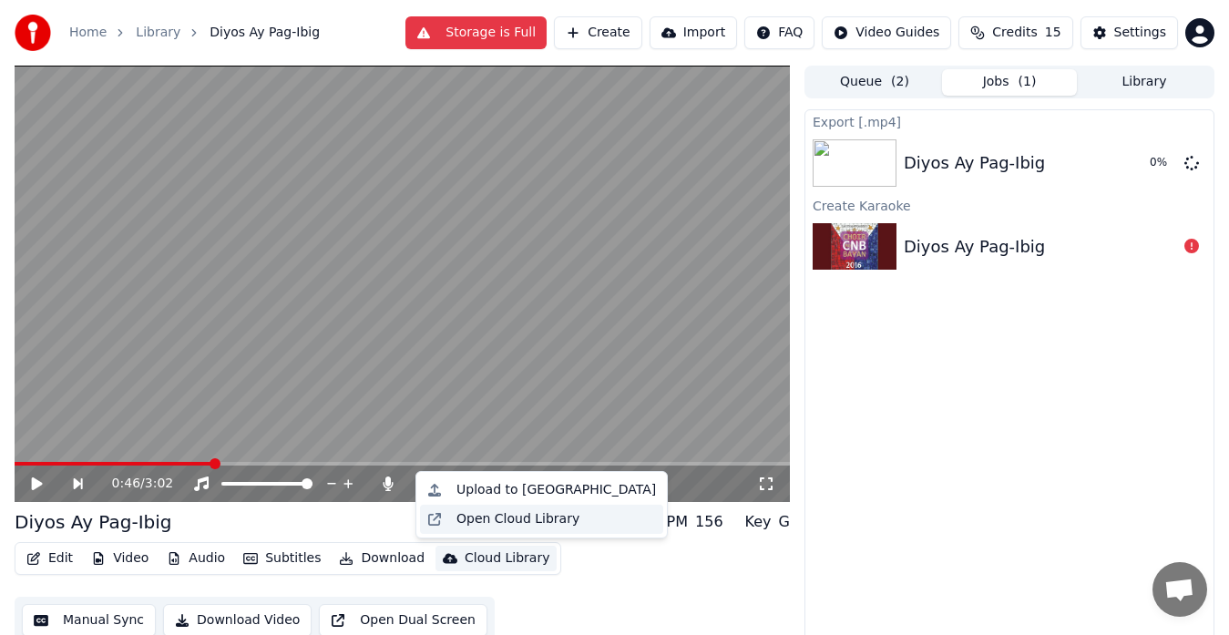
click at [508, 526] on div "Open Cloud Library" at bounding box center [518, 519] width 123 height 18
